Goal: Find specific page/section: Find specific page/section

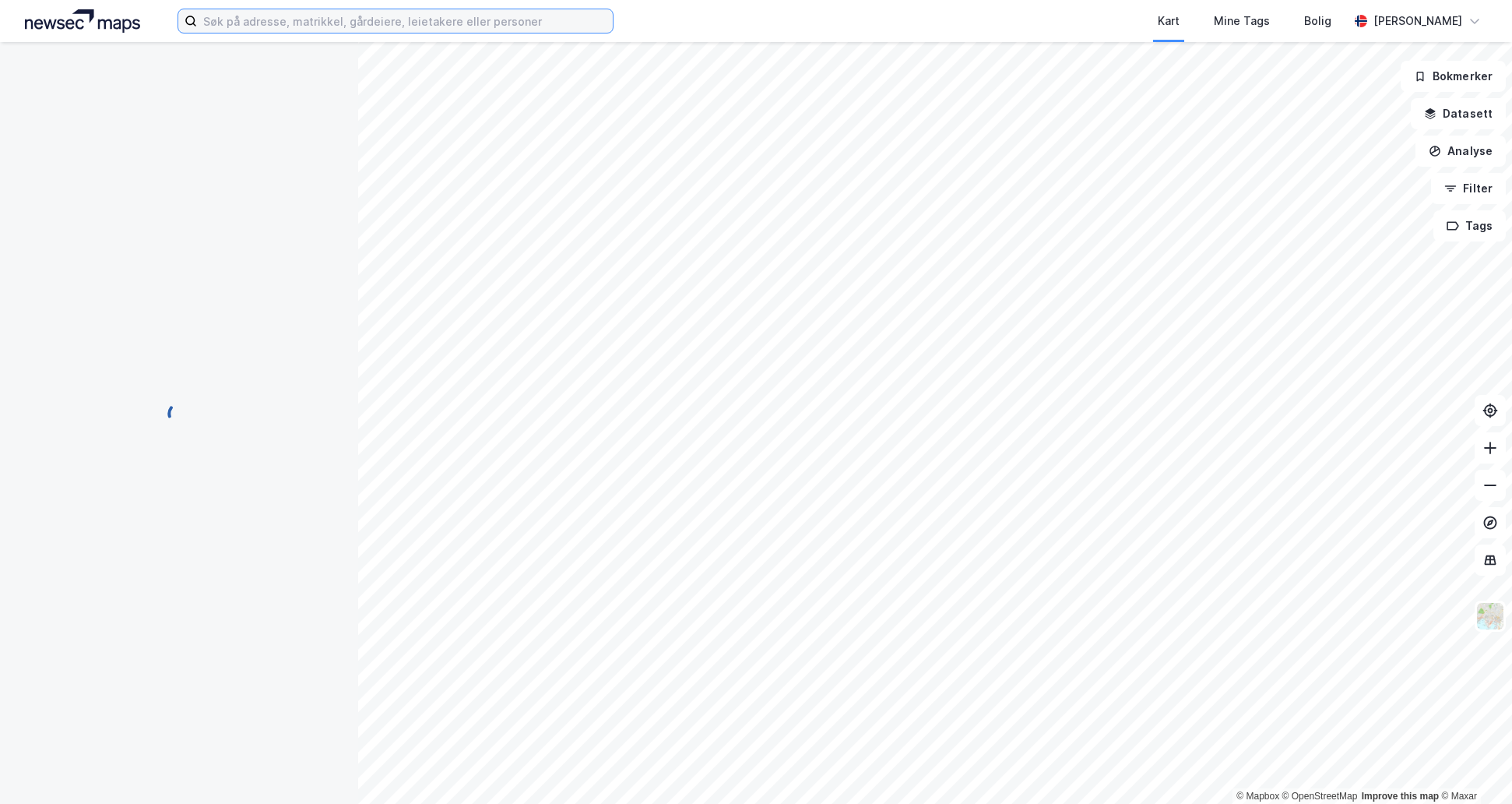
click at [249, 30] on input at bounding box center [405, 21] width 416 height 24
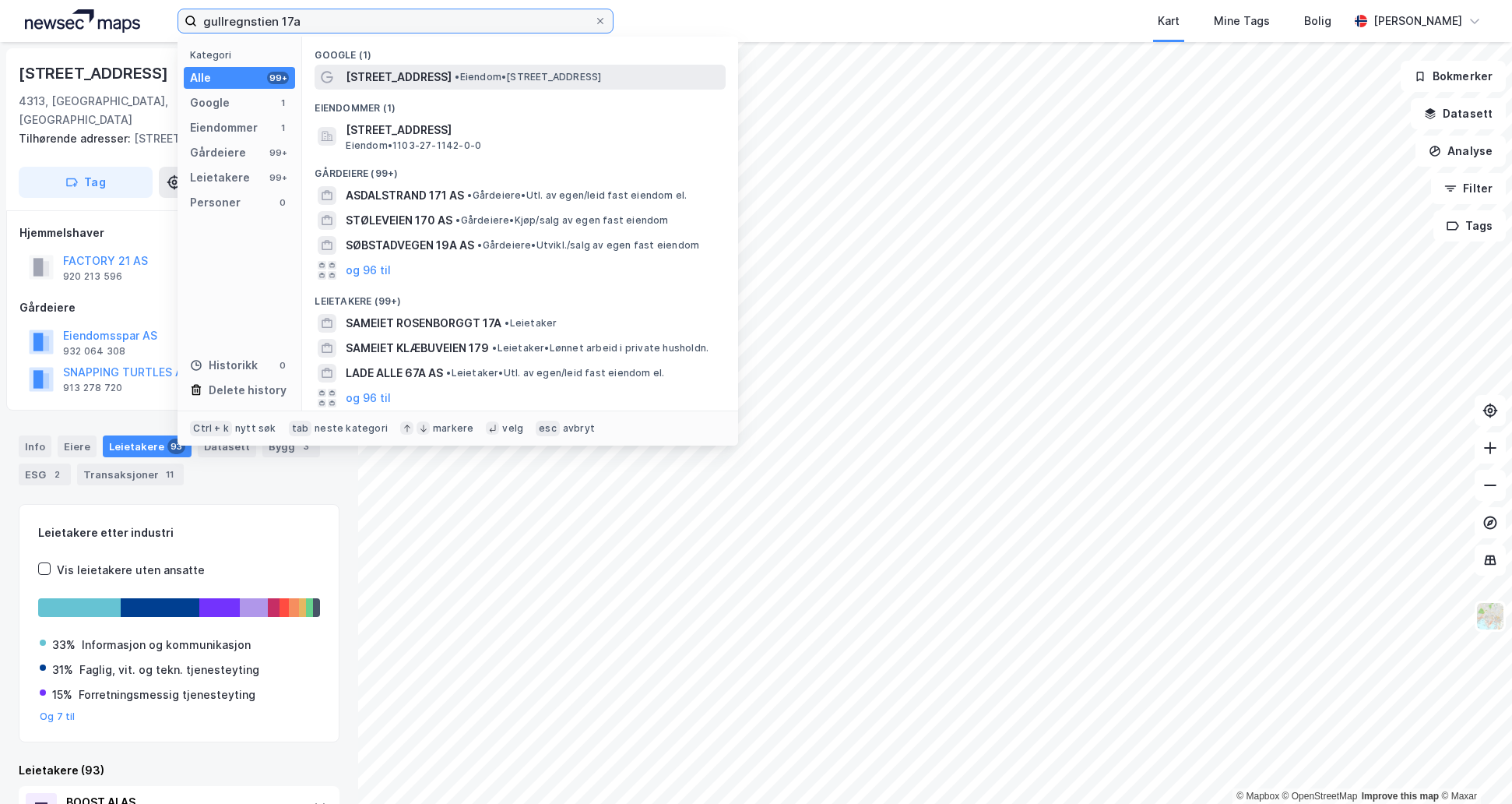
type input "gullregnstien 17a"
click at [523, 86] on div "[STREET_ADDRESS] • Eiendom • [STREET_ADDRESS]" at bounding box center [534, 77] width 377 height 19
